Goal: Find specific page/section: Find specific page/section

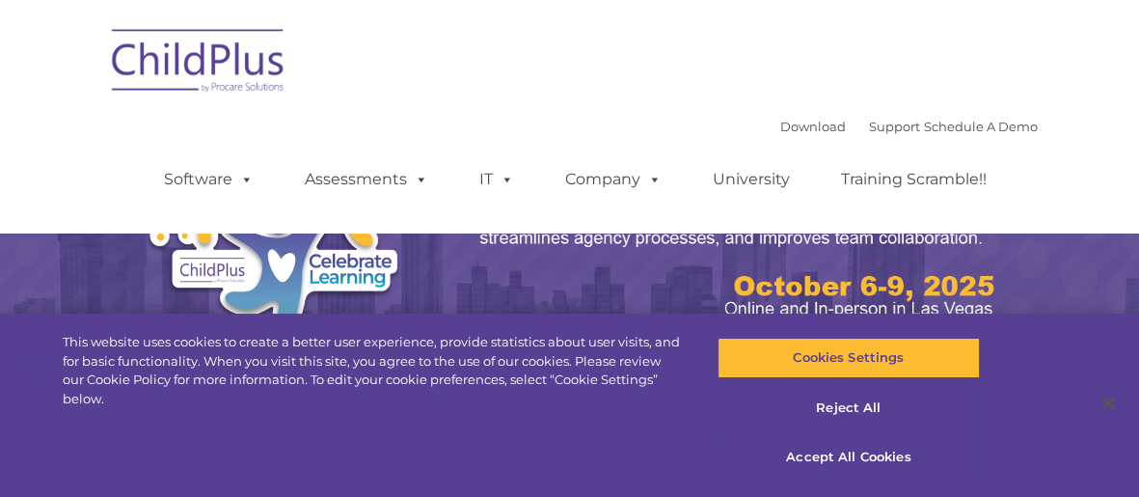
select select "MEDIUM"
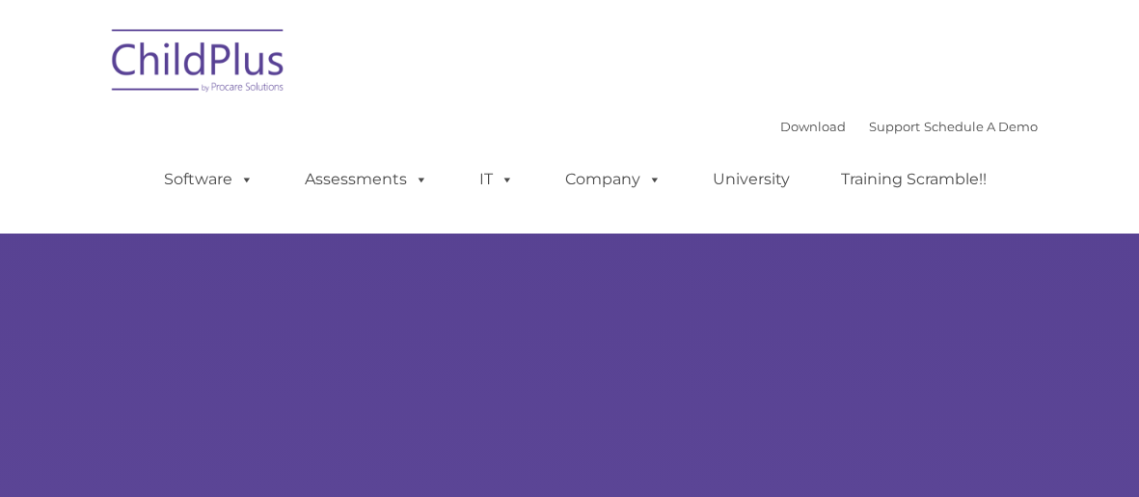
type input ""
select select "MEDIUM"
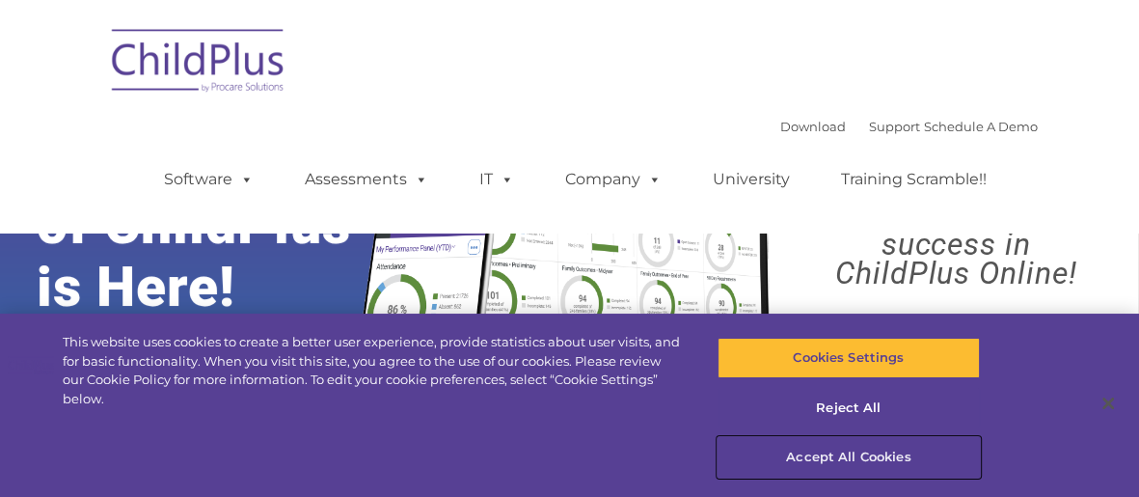
click at [855, 452] on button "Accept All Cookies" at bounding box center [848, 457] width 262 height 40
